Goal: Navigation & Orientation: Find specific page/section

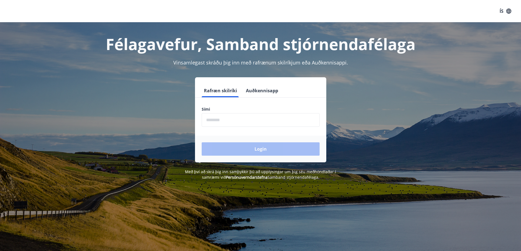
click at [252, 122] on input "phone" at bounding box center [261, 120] width 118 height 14
type input "********"
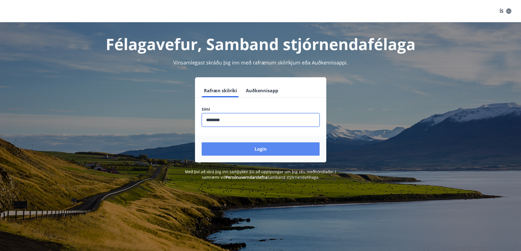
click at [250, 149] on button "Login" at bounding box center [261, 149] width 118 height 13
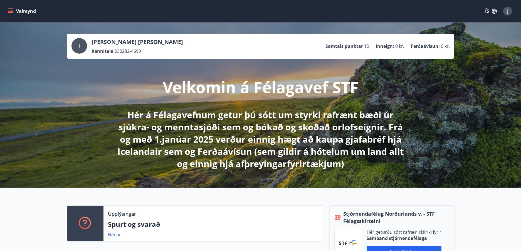
click at [13, 8] on button "Valmynd" at bounding box center [22, 11] width 31 height 10
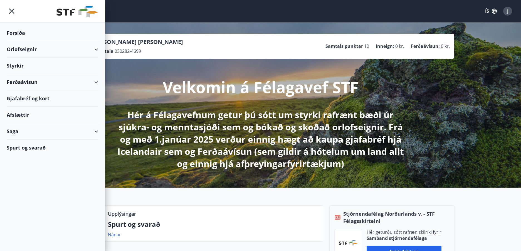
click at [10, 133] on div "Saga" at bounding box center [53, 131] width 92 height 16
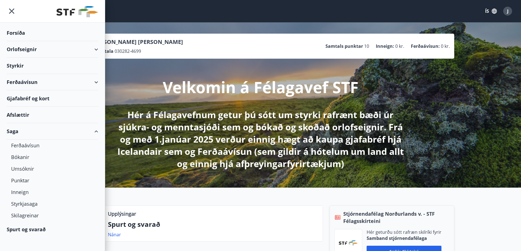
click at [12, 133] on div "Saga" at bounding box center [53, 131] width 92 height 16
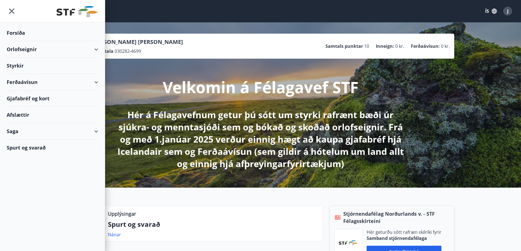
click at [507, 11] on span "J" at bounding box center [507, 11] width 1 height 6
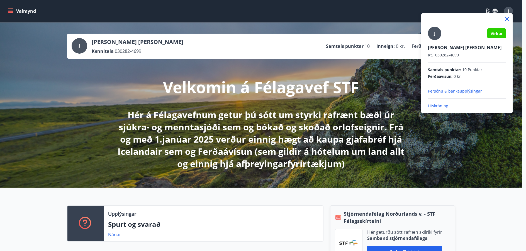
click at [506, 18] on icon at bounding box center [506, 19] width 7 height 7
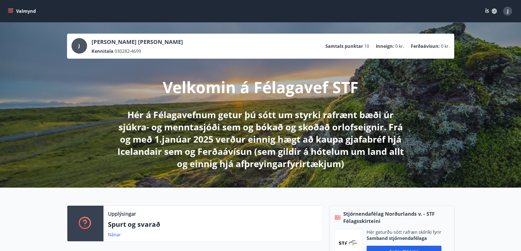
click at [10, 8] on icon "menu" at bounding box center [11, 11] width 6 height 6
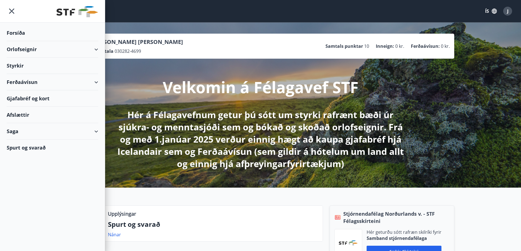
click at [19, 31] on div "Forsíða" at bounding box center [53, 33] width 92 height 16
